Goal: Navigation & Orientation: Find specific page/section

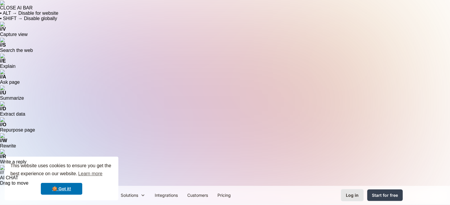
click at [355, 192] on div "Log in" at bounding box center [352, 195] width 13 height 6
